Goal: Task Accomplishment & Management: Complete application form

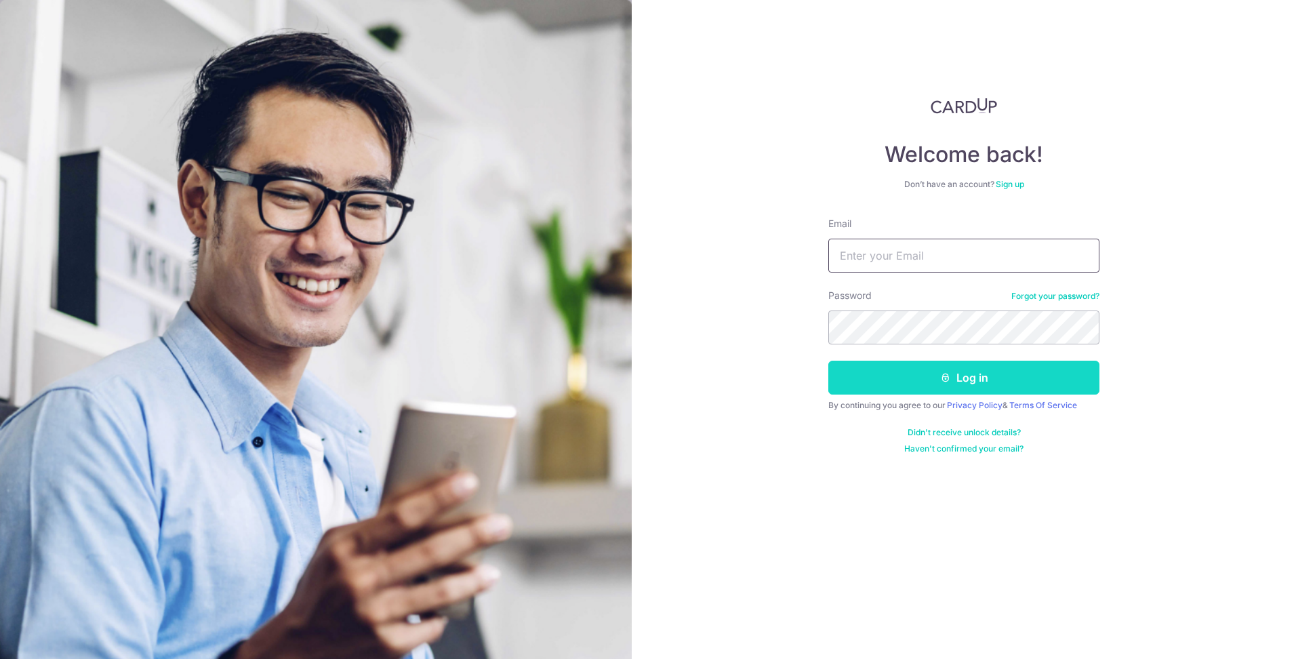
type input "[EMAIL_ADDRESS][DOMAIN_NAME]"
click at [911, 373] on button "Log in" at bounding box center [963, 378] width 271 height 34
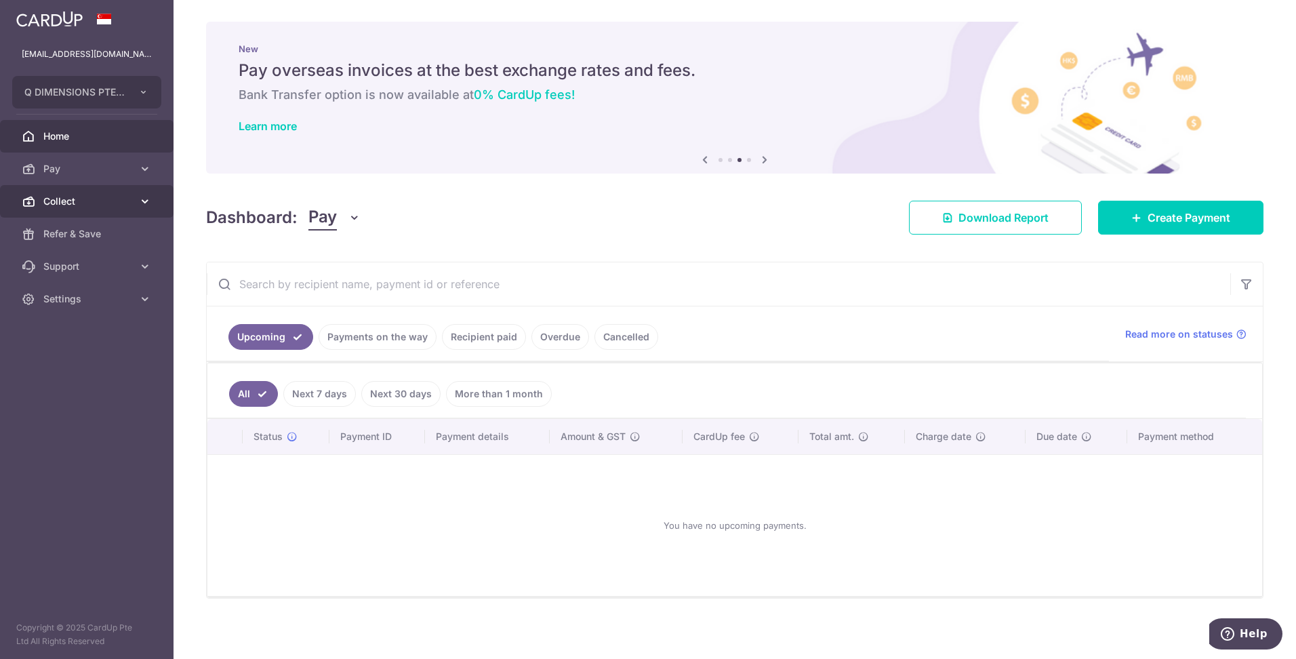
click at [94, 190] on link "Collect" at bounding box center [86, 201] width 173 height 33
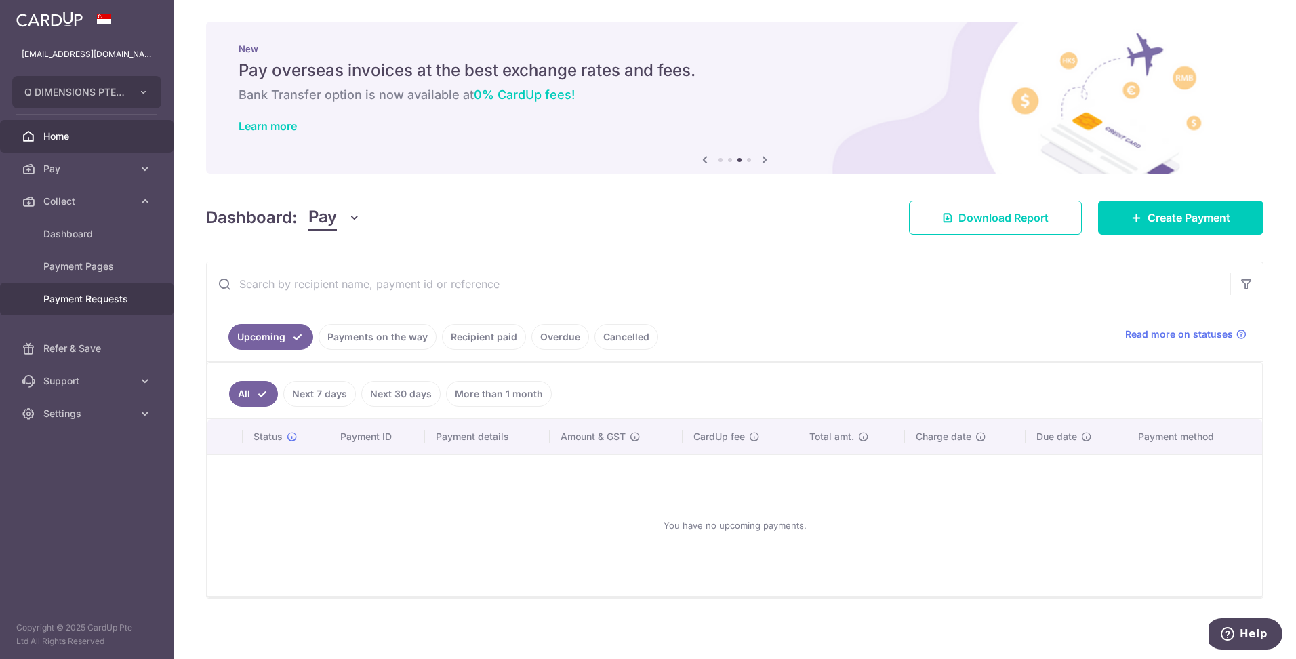
click at [94, 287] on link "Payment Requests" at bounding box center [86, 299] width 173 height 33
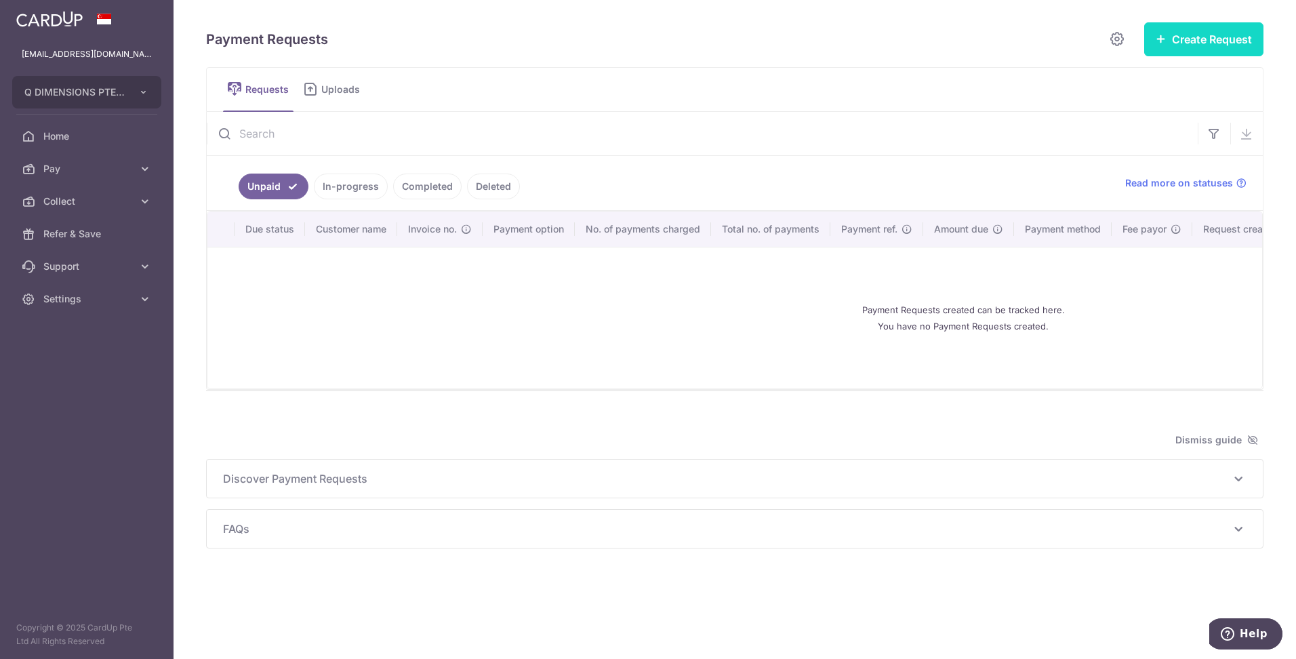
click at [1231, 47] on button "Create Request" at bounding box center [1203, 39] width 119 height 34
click at [1190, 75] on span "Single Request" at bounding box center [1182, 81] width 140 height 16
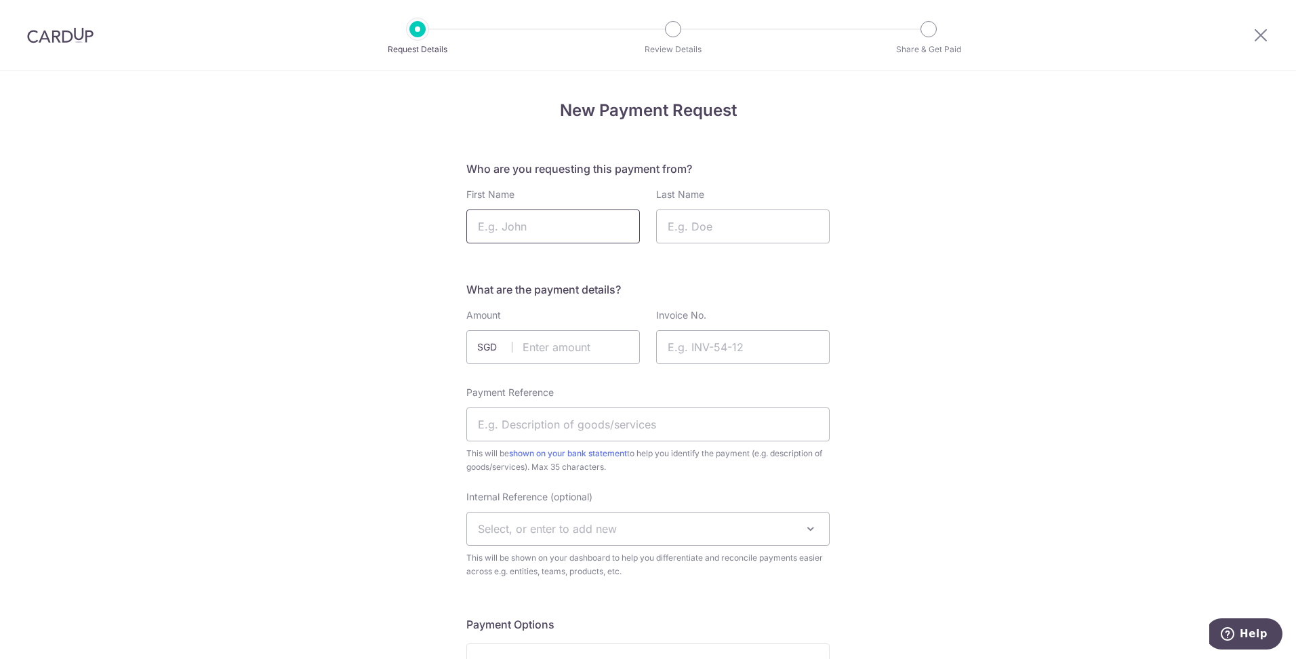
drag, startPoint x: 0, startPoint y: 0, endPoint x: 569, endPoint y: 228, distance: 612.7
click at [569, 228] on input "First Name" at bounding box center [552, 226] width 173 height 34
type input "Prahbu"
click at [729, 216] on input "Last Name" at bounding box center [742, 226] width 173 height 34
type input "Evelyn"
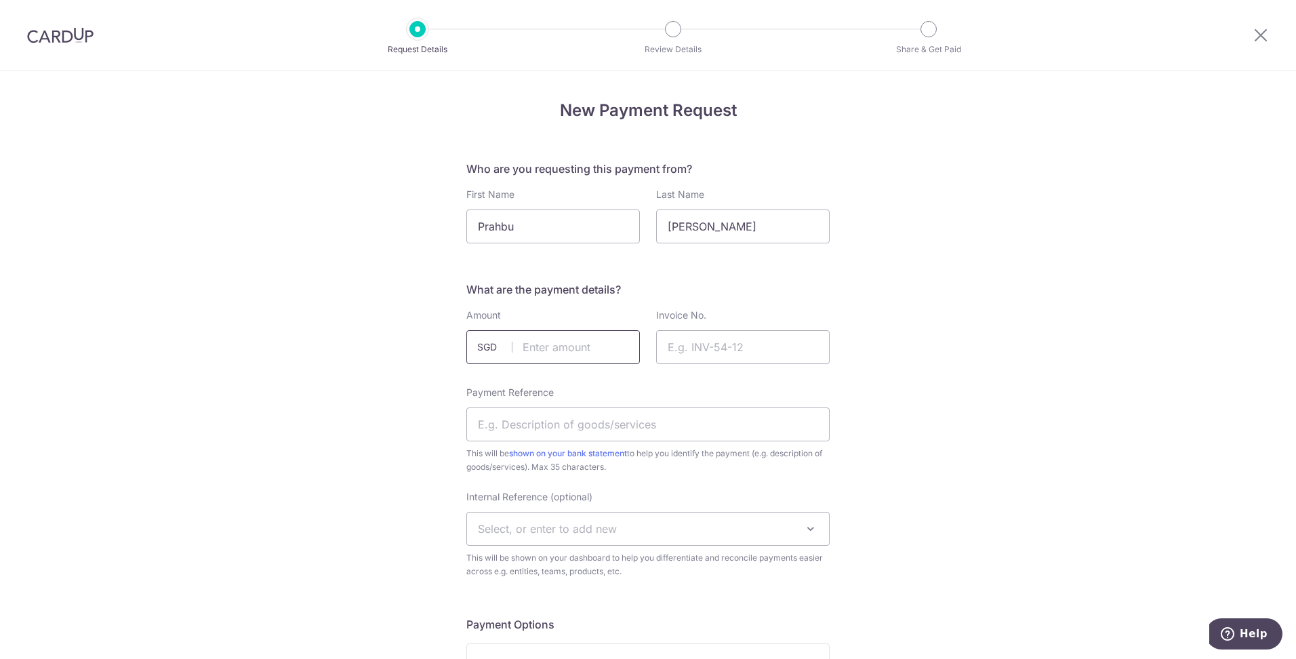
click at [605, 344] on input "text" at bounding box center [552, 347] width 173 height 34
click at [643, 433] on input "Payment Reference" at bounding box center [647, 424] width 363 height 34
click at [601, 357] on input "text" at bounding box center [552, 347] width 173 height 34
paste input "S$ 1,881."
click at [566, 346] on input "1881.00" at bounding box center [552, 347] width 173 height 34
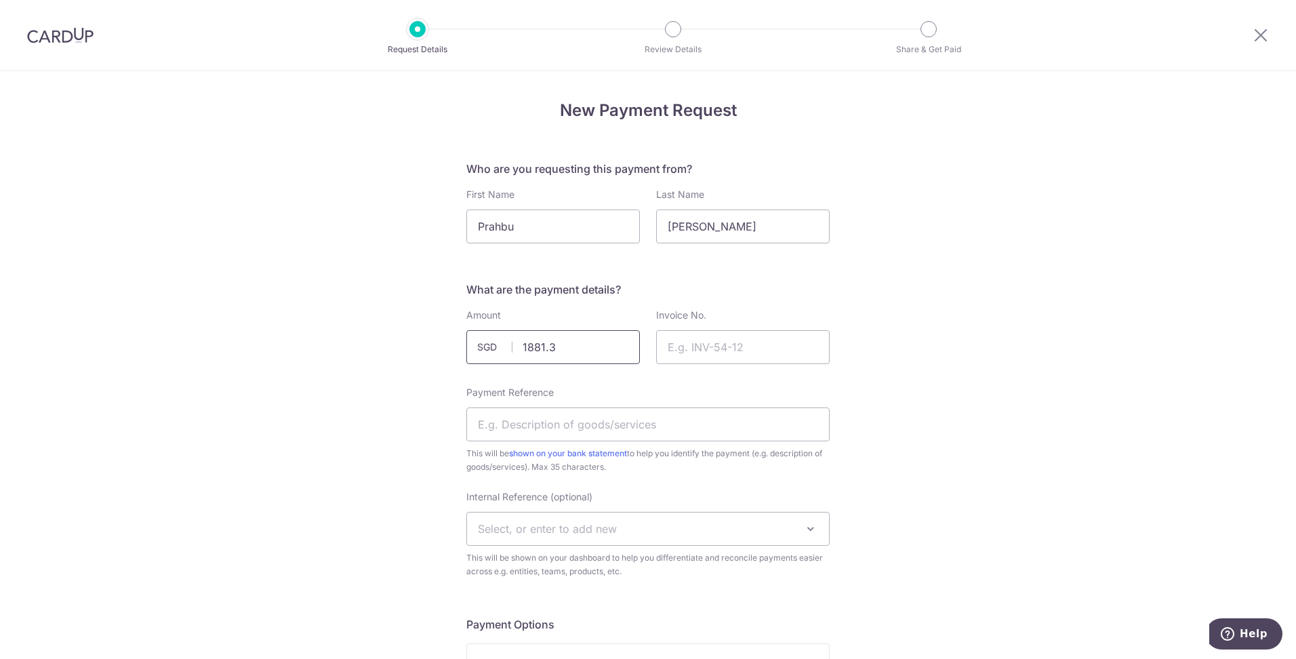
type input "1881.34"
click at [674, 343] on input "Invoice No." at bounding box center [742, 347] width 173 height 34
drag, startPoint x: 716, startPoint y: 352, endPoint x: 635, endPoint y: 334, distance: 82.5
click at [635, 334] on div "Amount 1881.34 SGD Invoice No. SO" at bounding box center [648, 338] width 380 height 61
click at [713, 340] on input "SO" at bounding box center [742, 347] width 173 height 34
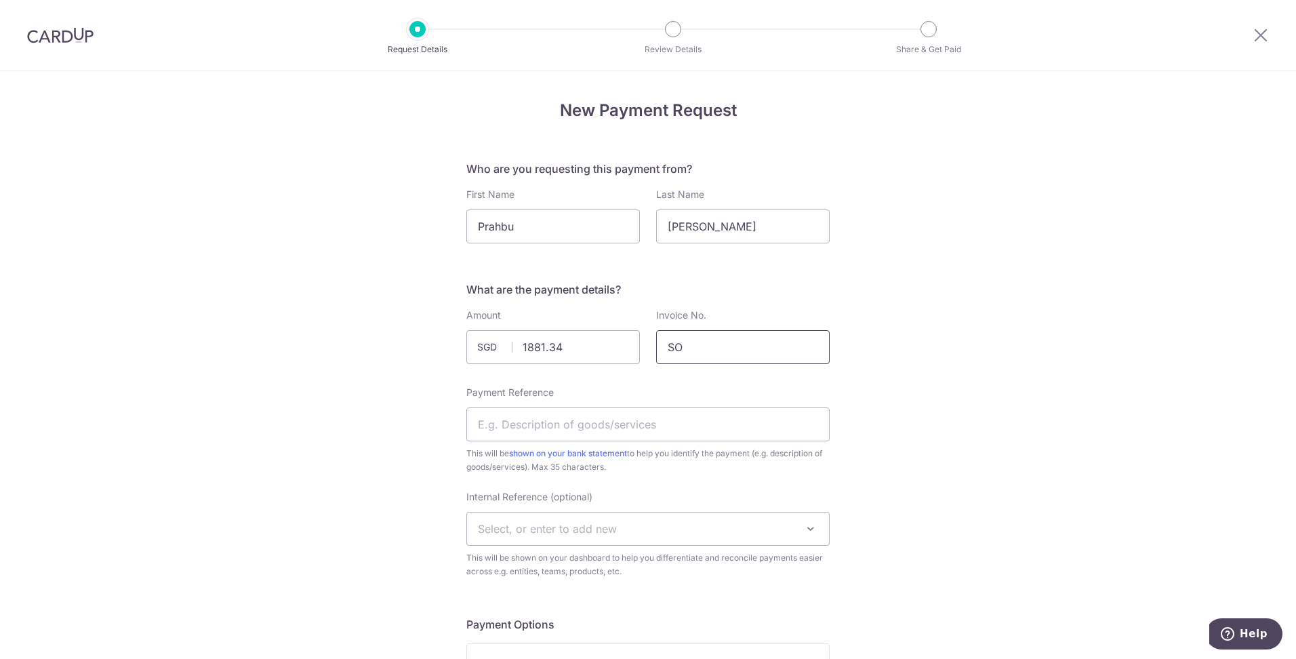
click at [800, 342] on input "SO" at bounding box center [742, 347] width 173 height 34
drag, startPoint x: 708, startPoint y: 346, endPoint x: 645, endPoint y: 348, distance: 62.4
click at [648, 348] on div "Invoice No. SO" at bounding box center [743, 338] width 190 height 61
paste input "02006"
type input "S02006"
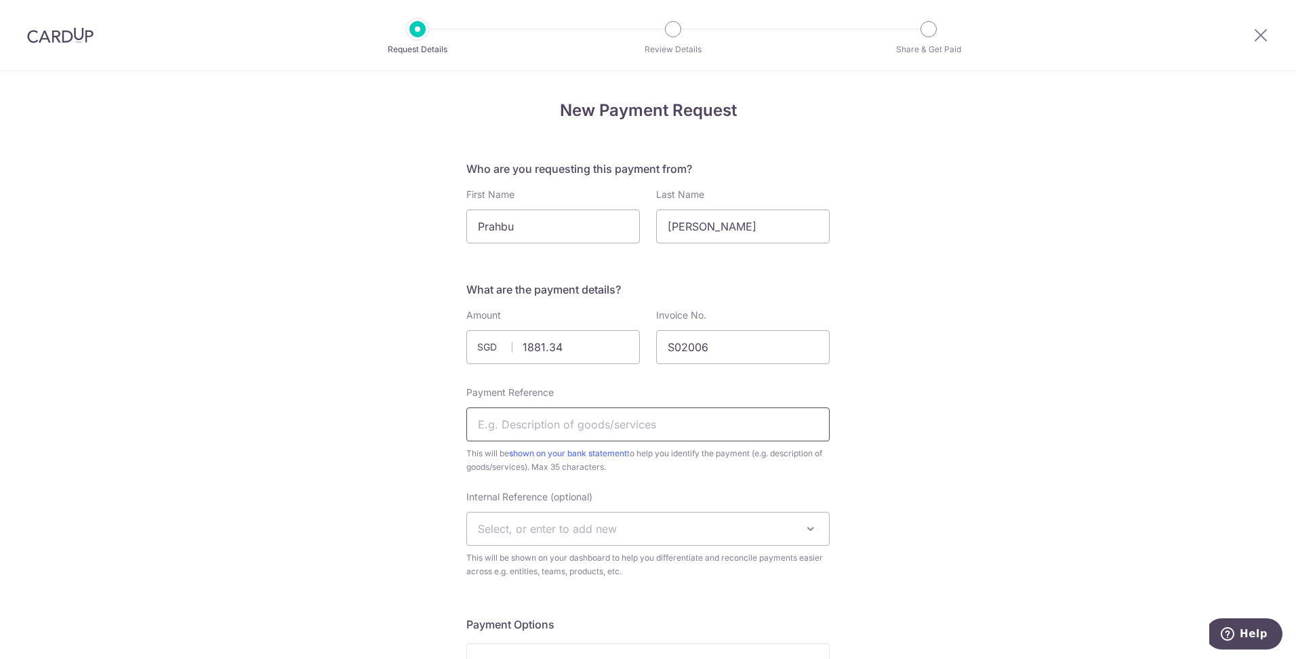
click at [614, 419] on input "Payment Reference" at bounding box center [647, 424] width 363 height 34
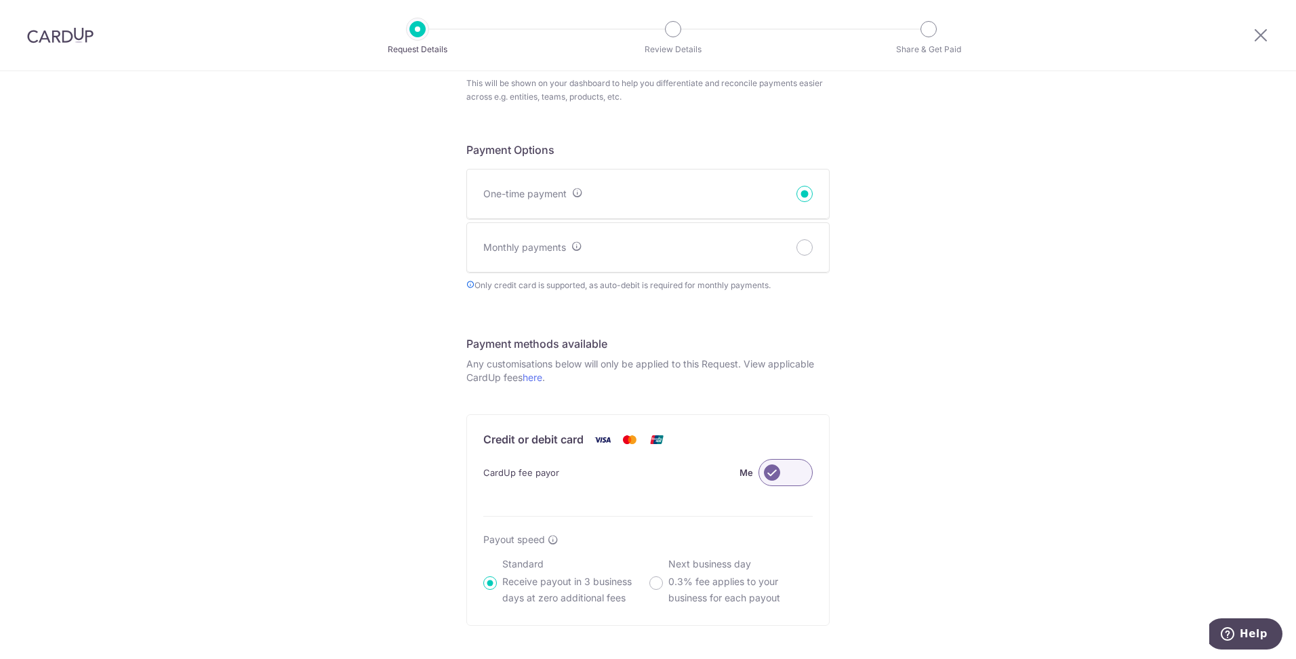
scroll to position [678, 0]
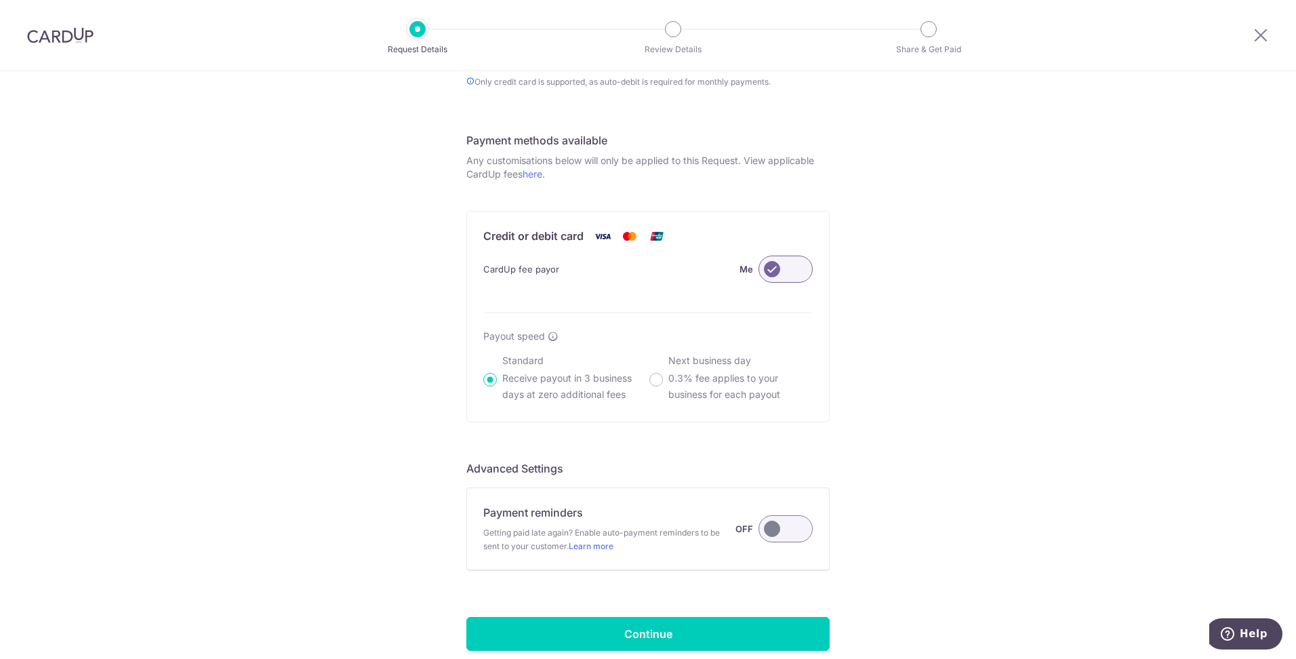
type input "Hues Install"
click at [678, 611] on form "Who are you requesting this payment from? First Name Prahbu Last Name Evelyn Wh…" at bounding box center [647, 84] width 363 height 1203
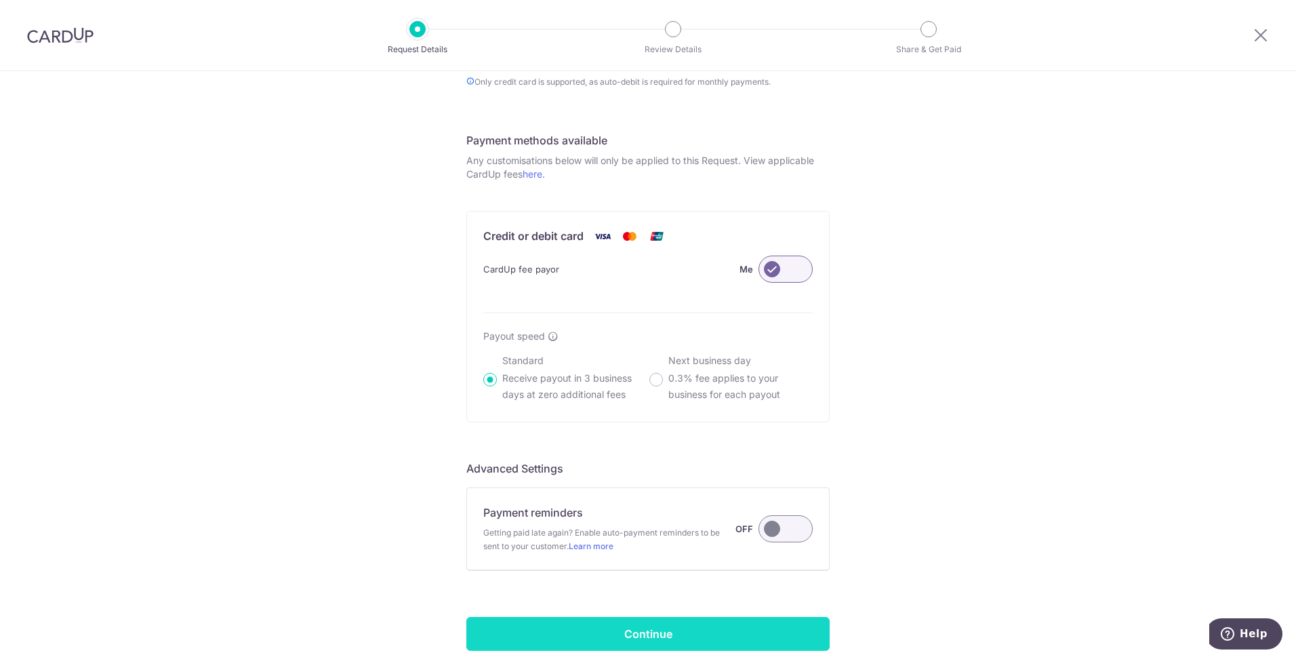
click at [678, 626] on input "Continue" at bounding box center [647, 634] width 363 height 34
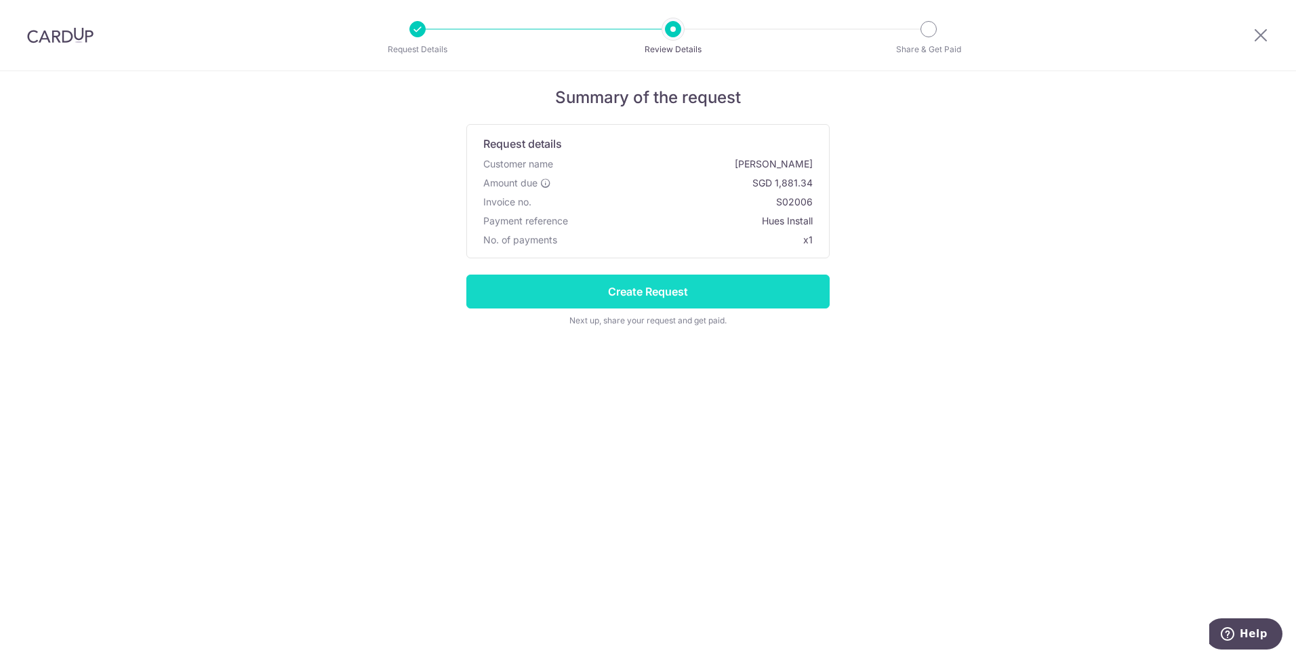
click at [643, 293] on input "Create Request" at bounding box center [647, 291] width 363 height 34
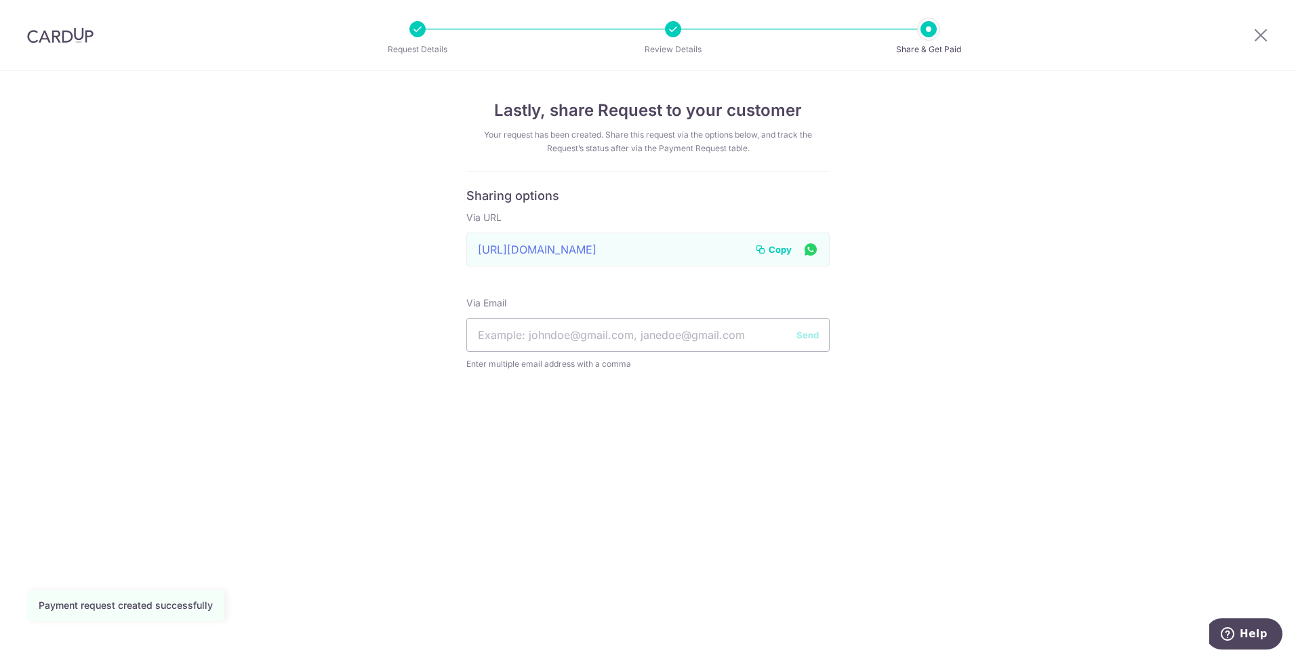
click at [783, 250] on span "Copy" at bounding box center [780, 250] width 23 height 14
